Goal: Communication & Community: Answer question/provide support

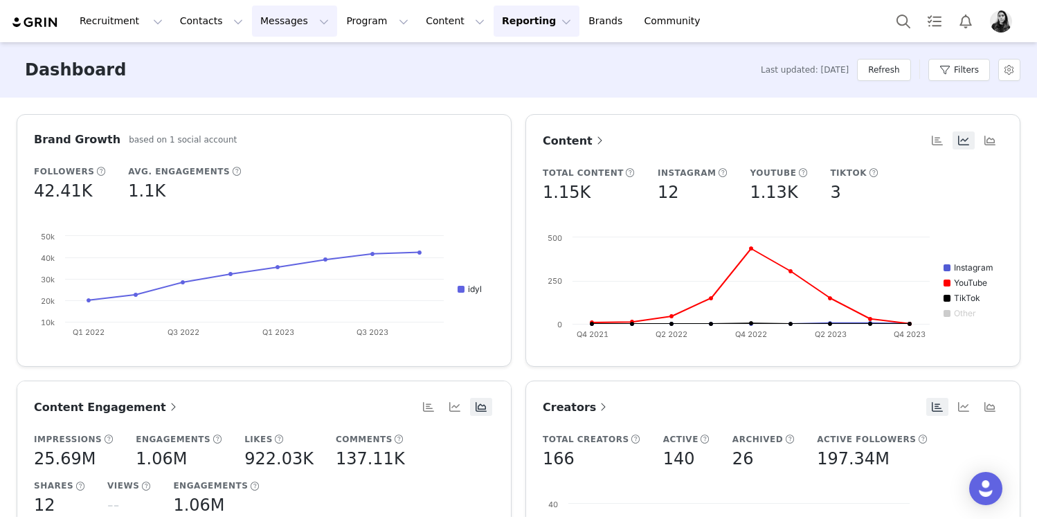
click at [252, 12] on button "Messages Messages" at bounding box center [294, 21] width 85 height 31
click at [266, 86] on p "Inbox" at bounding box center [261, 87] width 26 height 15
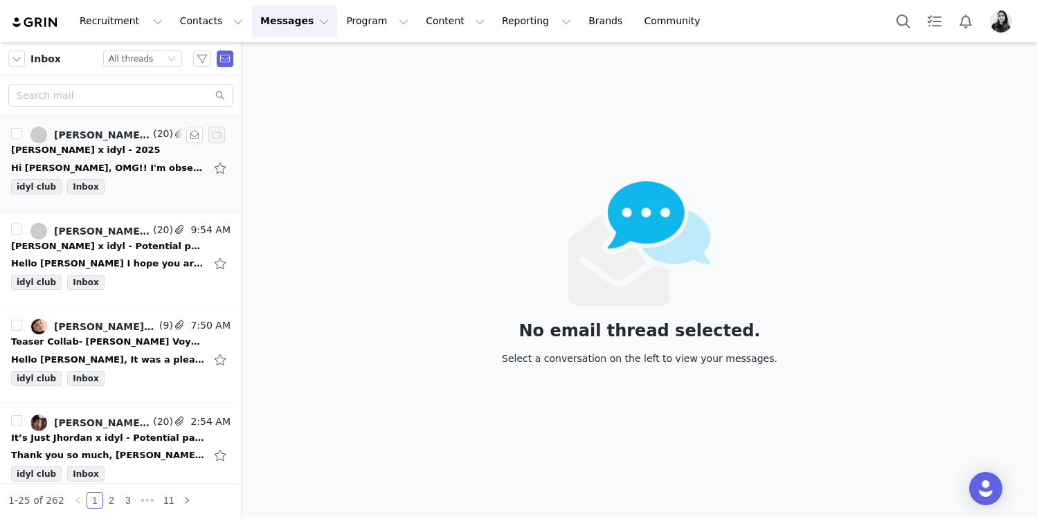
click at [120, 156] on div "[PERSON_NAME] x idyl - 2025" at bounding box center [85, 150] width 149 height 14
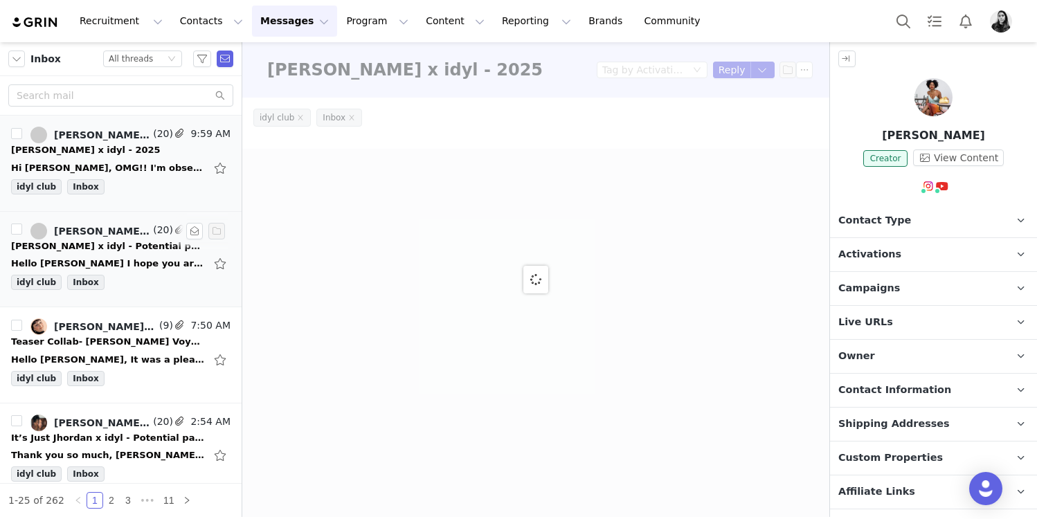
click at [119, 230] on div "[PERSON_NAME], [PERSON_NAME]" at bounding box center [102, 231] width 96 height 11
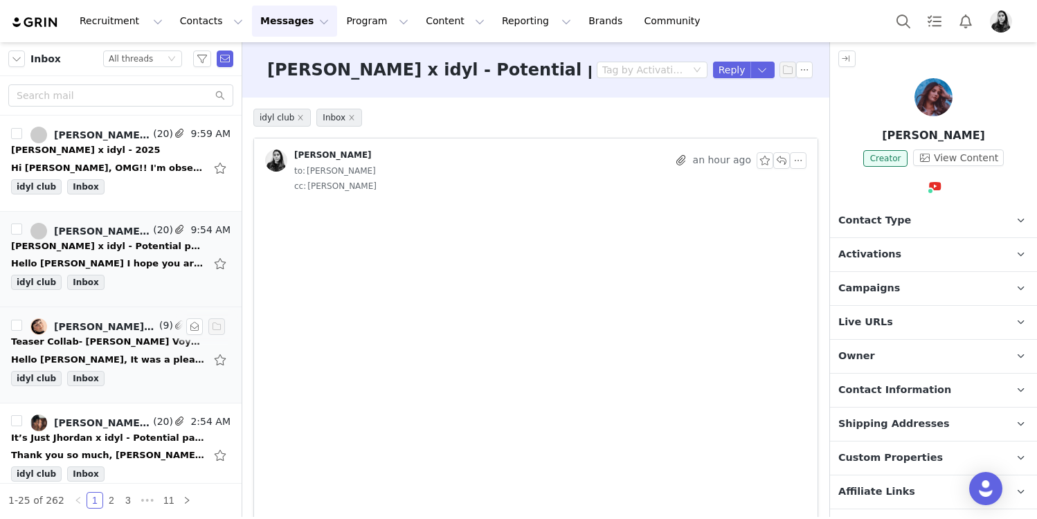
click at [137, 368] on div "Hello [PERSON_NAME], It was a pleasure working with you and your brand, and I l…" at bounding box center [120, 360] width 219 height 22
